Goal: Use online tool/utility: Utilize a website feature to perform a specific function

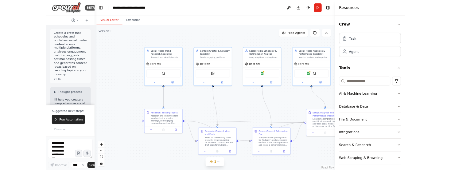
scroll to position [1333, 0]
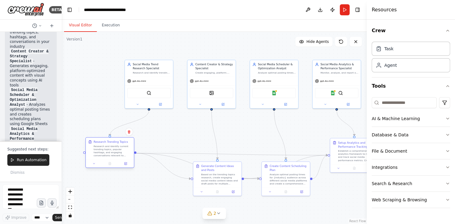
drag, startPoint x: 150, startPoint y: 154, endPoint x: 109, endPoint y: 154, distance: 40.5
click at [109, 154] on div "Research and identify current trending topics, popular hashtags, and engaging c…" at bounding box center [113, 151] width 38 height 13
drag, startPoint x: 220, startPoint y: 178, endPoint x: 214, endPoint y: 186, distance: 10.1
click at [214, 186] on div "Based on the trending topics research, create engaging social media content ide…" at bounding box center [214, 186] width 38 height 13
click at [102, 25] on button "Execution" at bounding box center [111, 25] width 28 height 13
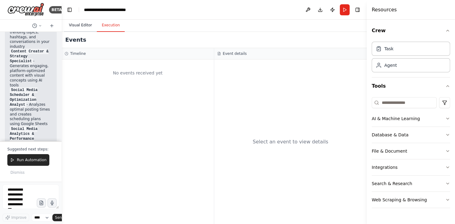
click at [80, 25] on button "Visual Editor" at bounding box center [80, 25] width 33 height 13
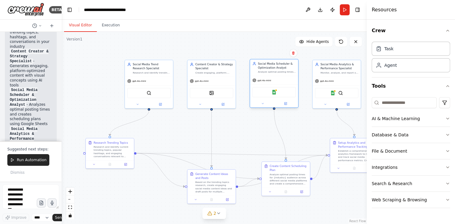
click at [282, 71] on div "Analyze optimal posting times, manage content scheduling across platforms, and …" at bounding box center [277, 71] width 38 height 3
click at [314, 39] on span "Hide Agents" at bounding box center [318, 41] width 22 height 5
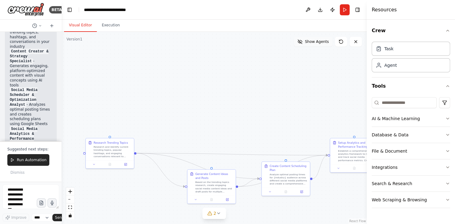
click at [312, 39] on span "Show Agents" at bounding box center [317, 41] width 24 height 5
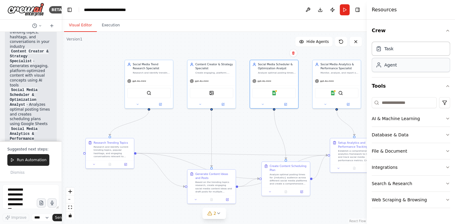
click at [391, 67] on div "Agent" at bounding box center [391, 65] width 13 height 6
click at [33, 163] on span "Run Automation" at bounding box center [32, 160] width 30 height 5
